Goal: Navigation & Orientation: Find specific page/section

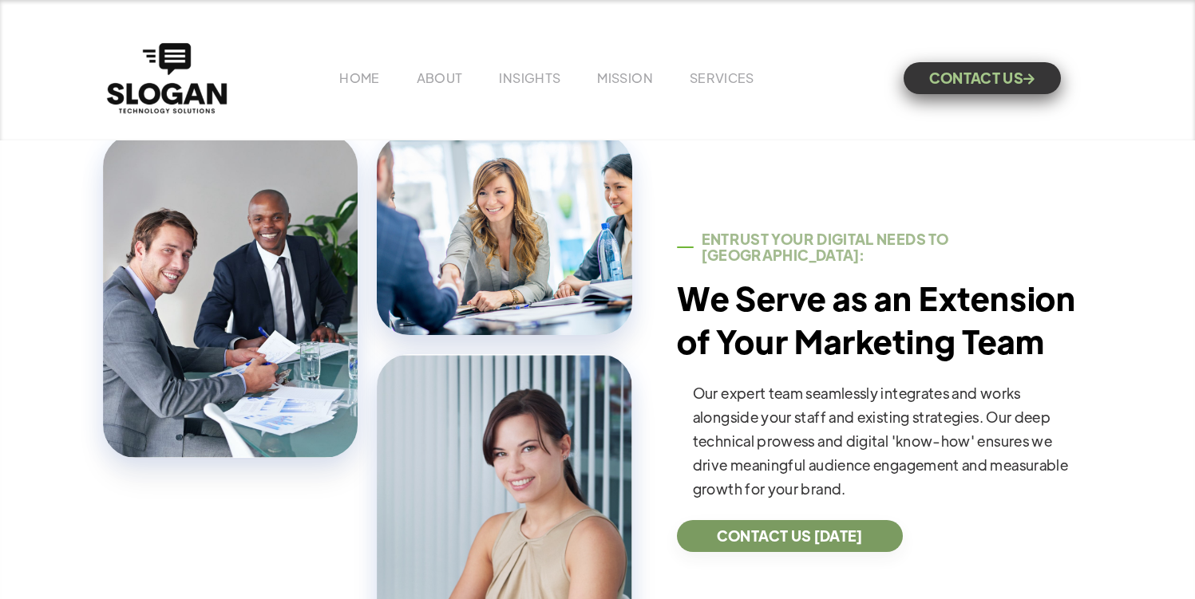
scroll to position [475, 0]
click at [445, 80] on link "ABOUT" at bounding box center [440, 77] width 46 height 17
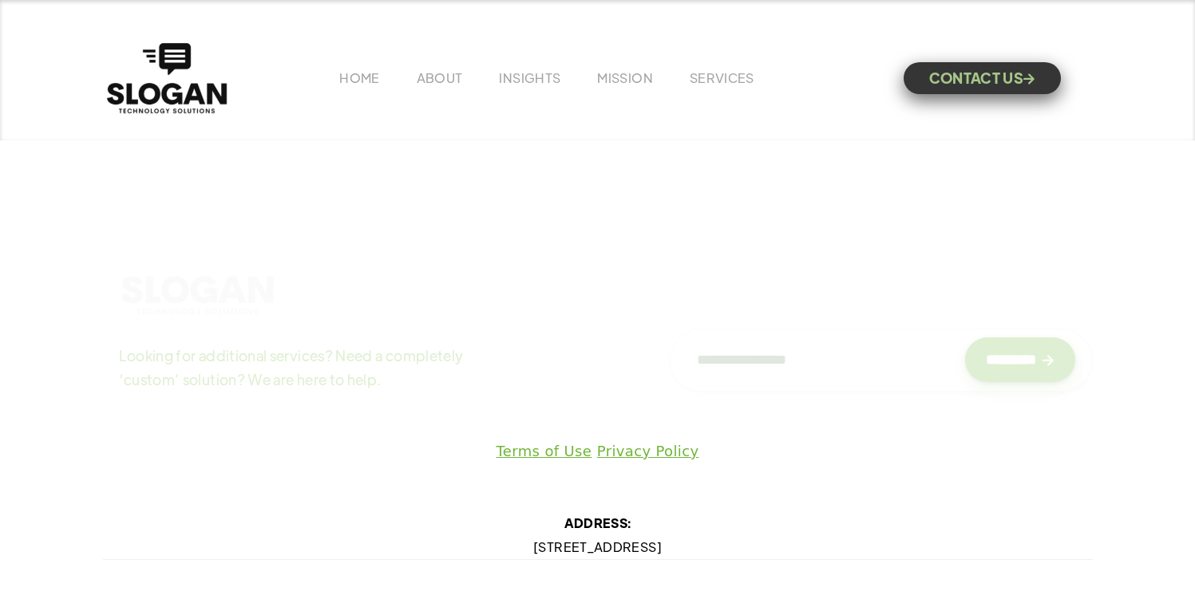
scroll to position [8238, 0]
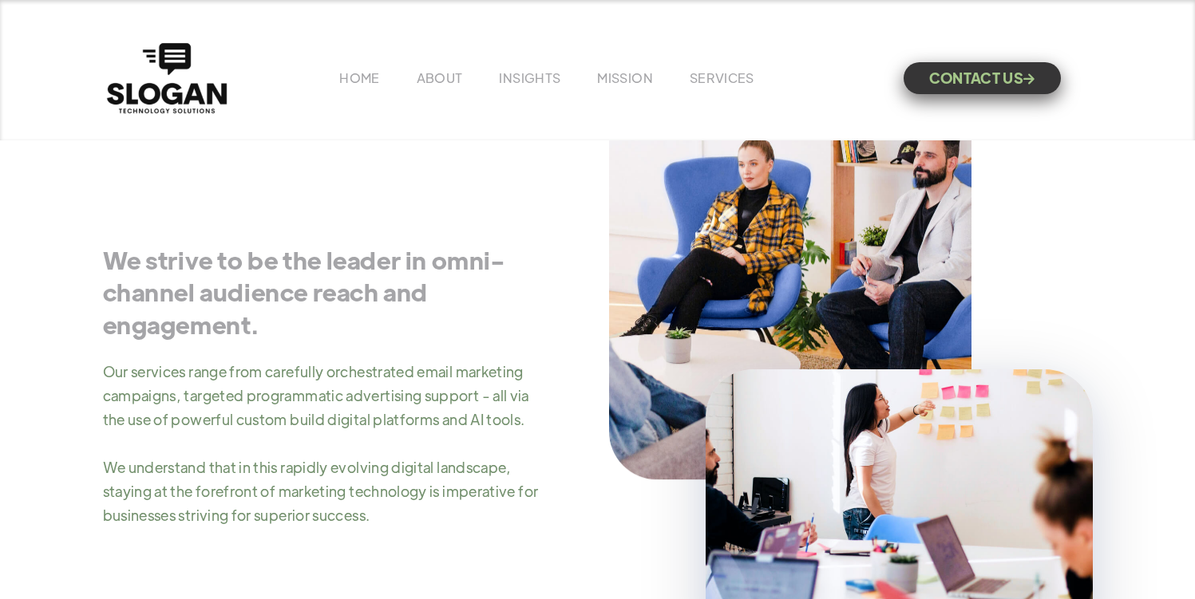
scroll to position [641, 0]
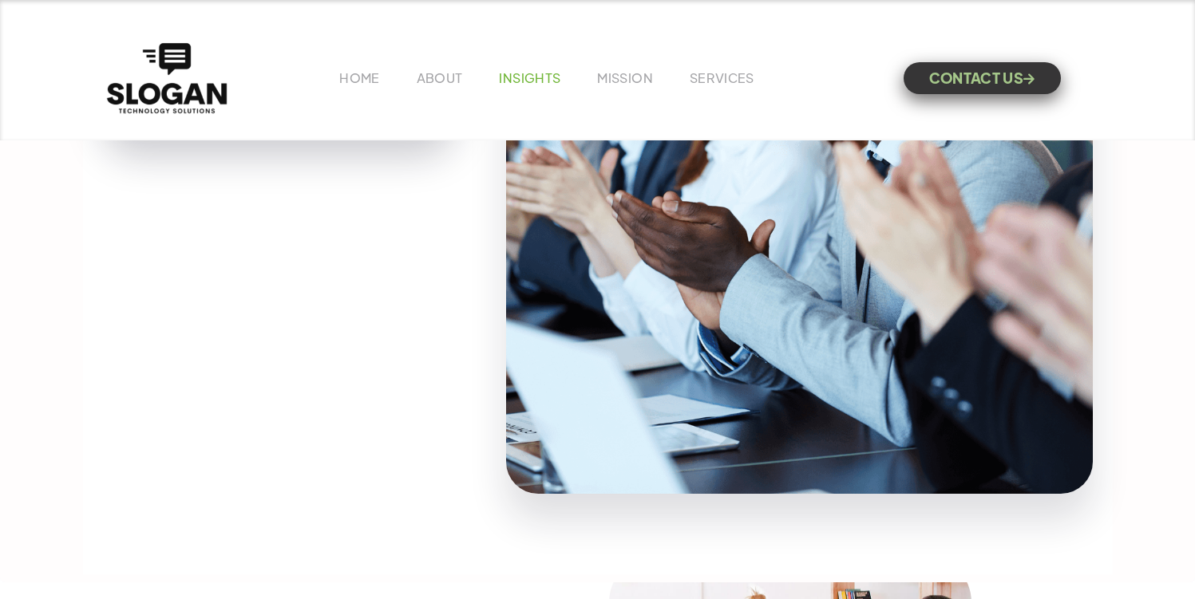
click at [541, 79] on link "INSIGHTS" at bounding box center [529, 77] width 61 height 17
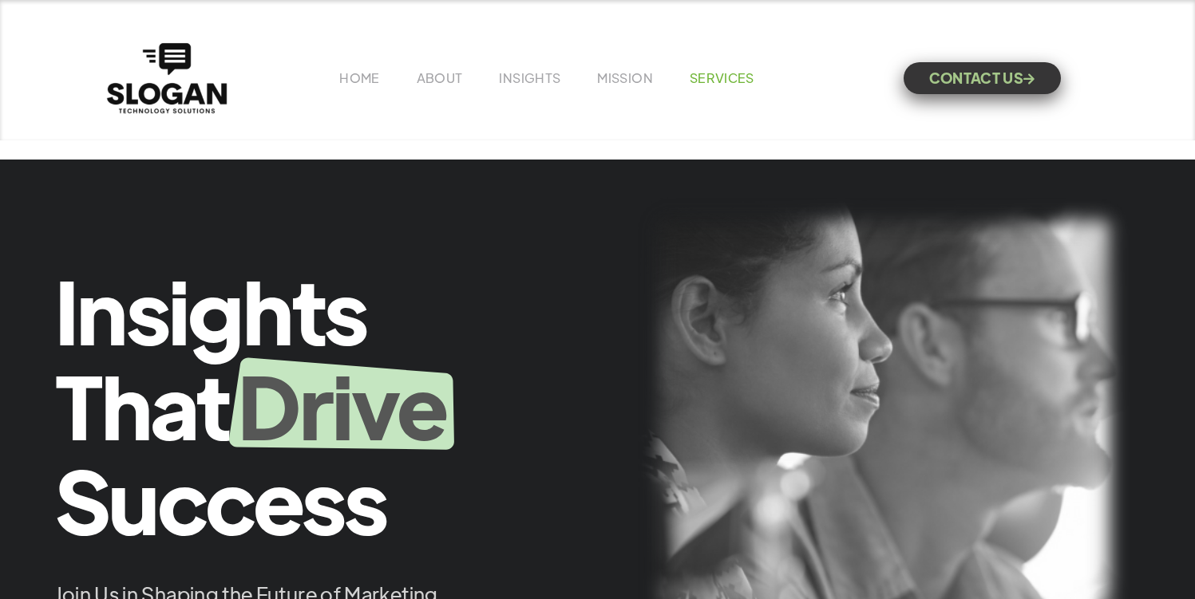
click at [710, 81] on link "SERVICES" at bounding box center [722, 77] width 65 height 17
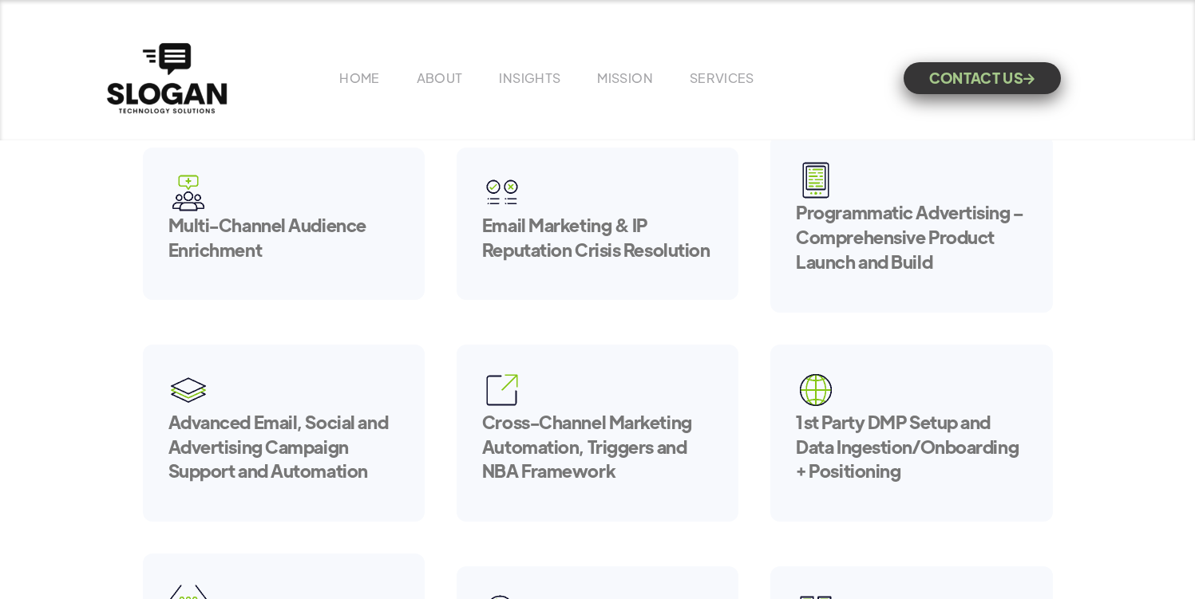
scroll to position [321, 0]
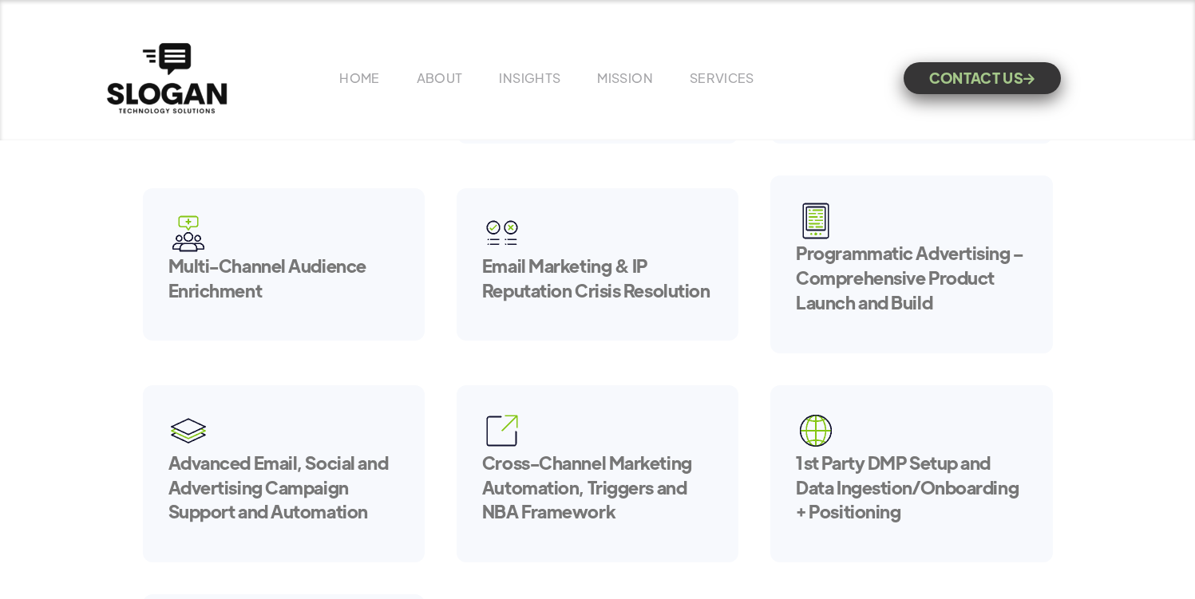
click at [851, 282] on h5 "Programmatic Advertising – Comprehensive Product Launch and Build" at bounding box center [911, 277] width 231 height 73
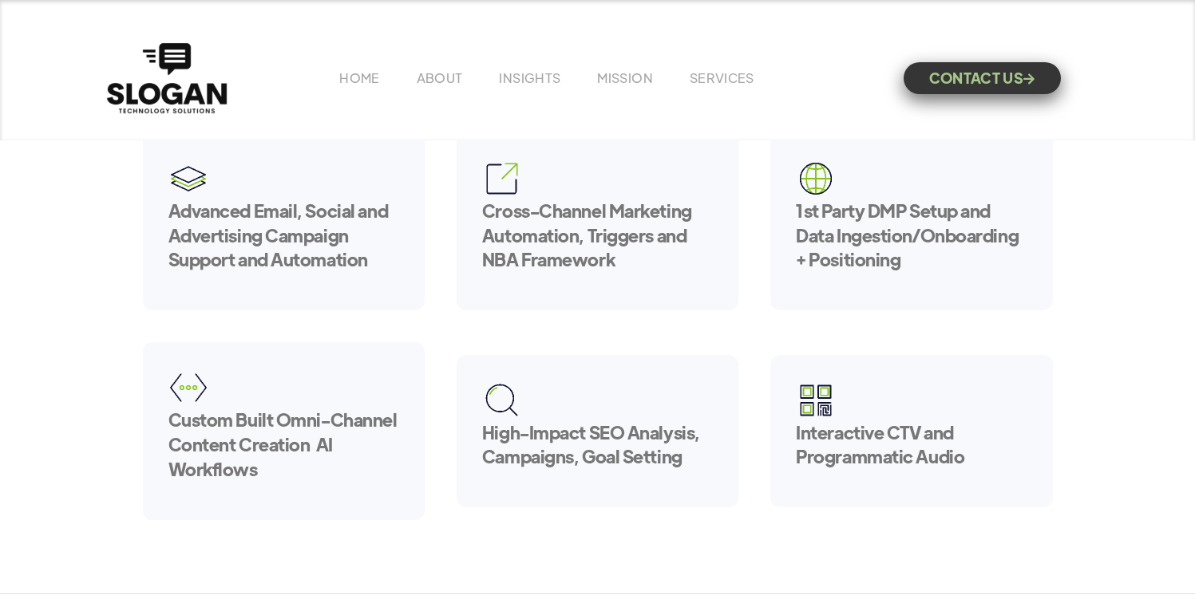
scroll to position [642, 0]
